Goal: Information Seeking & Learning: Learn about a topic

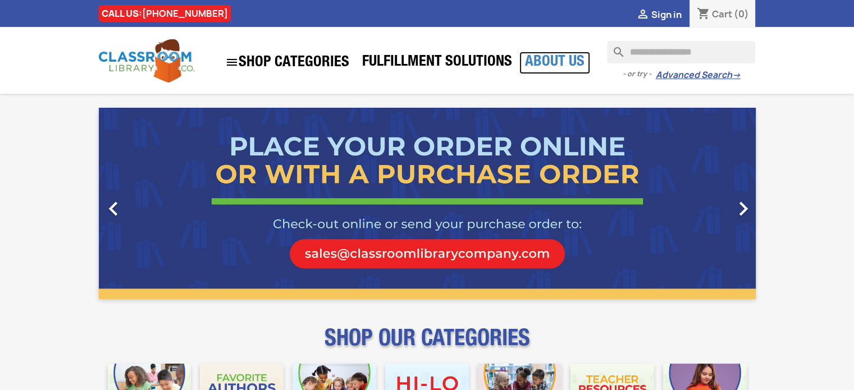
click at [534, 57] on link "About Us" at bounding box center [554, 63] width 71 height 22
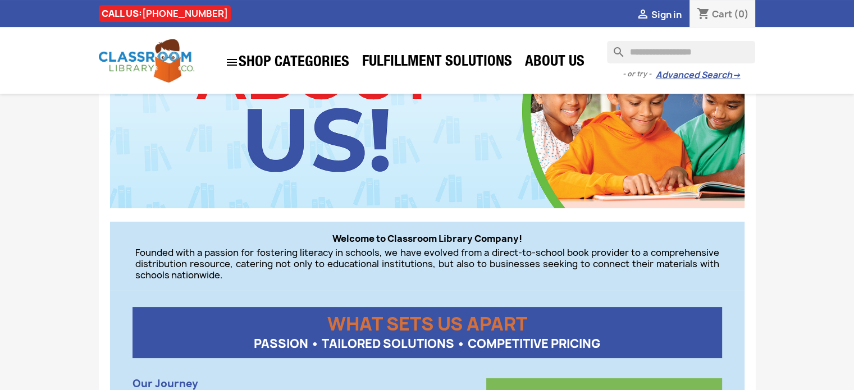
scroll to position [143, 0]
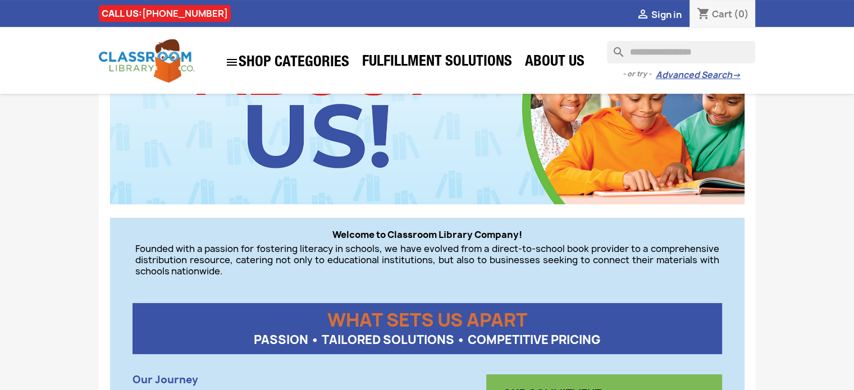
click at [390, 253] on p "Founded with a passion for fostering literacy in schools, we have evolved from …" at bounding box center [427, 260] width 584 height 34
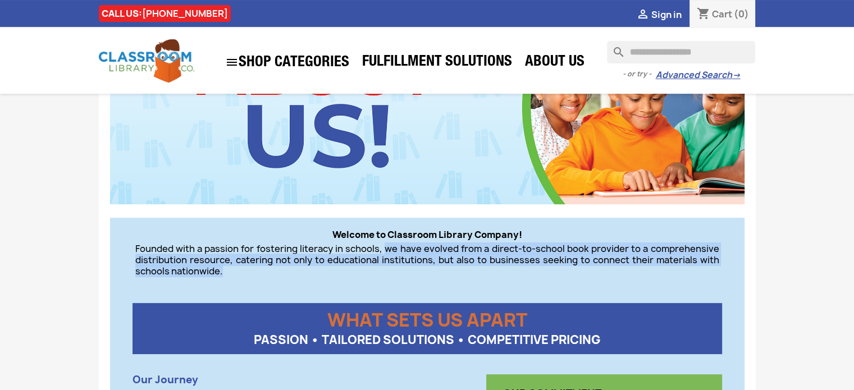
drag, startPoint x: 386, startPoint y: 249, endPoint x: 335, endPoint y: 271, distance: 55.8
click at [335, 271] on p "Founded with a passion for fostering literacy in schools, we have evolved from …" at bounding box center [427, 260] width 584 height 34
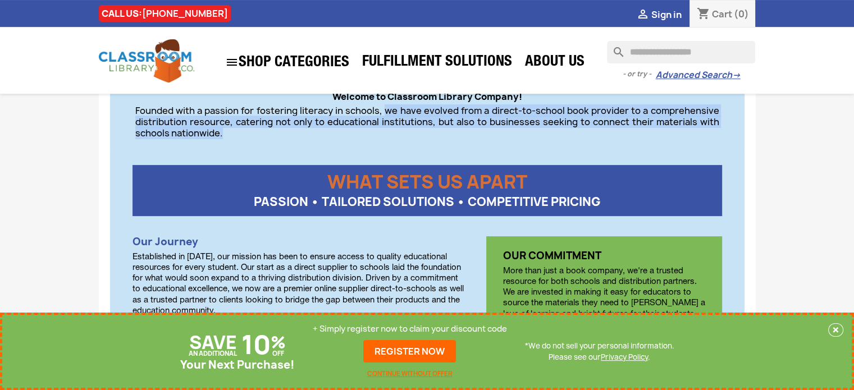
scroll to position [281, 0]
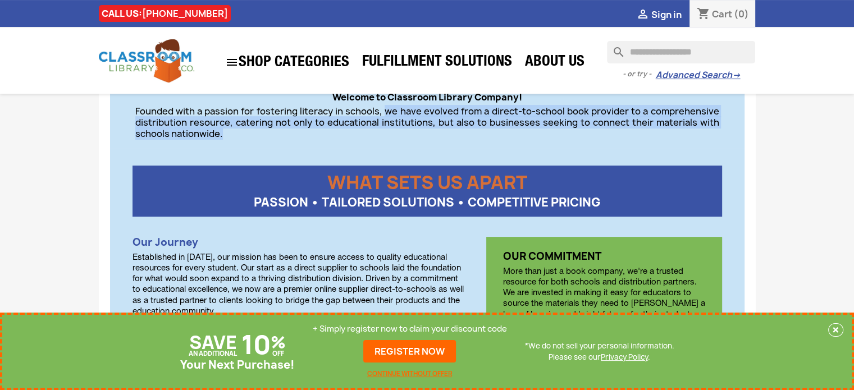
copy p "we have evolved from a direct-to-school book provider to a comprehensive distri…"
